Goal: Information Seeking & Learning: Compare options

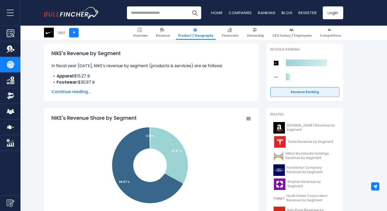
scroll to position [74, 0]
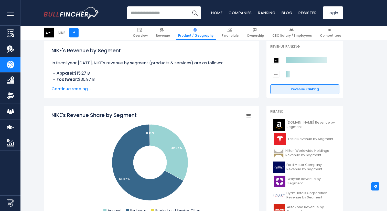
click at [81, 90] on span "Continue reading..." at bounding box center [151, 89] width 200 height 6
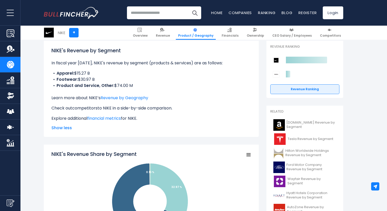
click at [84, 109] on link "competitors" at bounding box center [84, 108] width 25 height 6
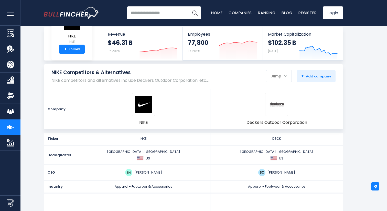
scroll to position [29, 0]
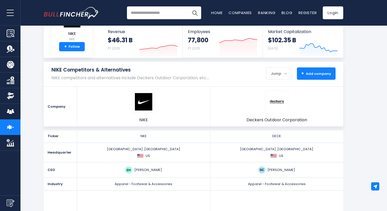
click at [319, 73] on span "+ Add company" at bounding box center [317, 73] width 30 height 5
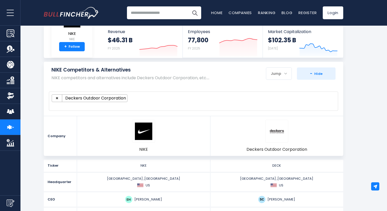
click at [163, 95] on ul "× Deckers Outdoor Corporation" at bounding box center [191, 98] width 279 height 8
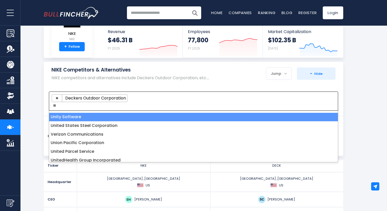
type textarea "*"
select select
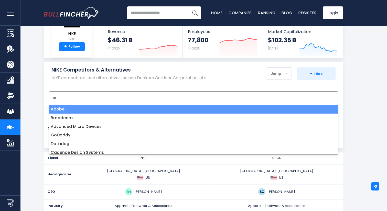
type textarea "*"
click at [119, 72] on h1 "NIKE Competitors & Alternatives" at bounding box center [130, 70] width 158 height 6
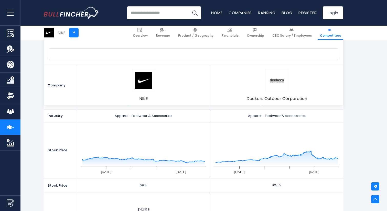
scroll to position [122, 0]
